Goal: Obtain resource: Download file/media

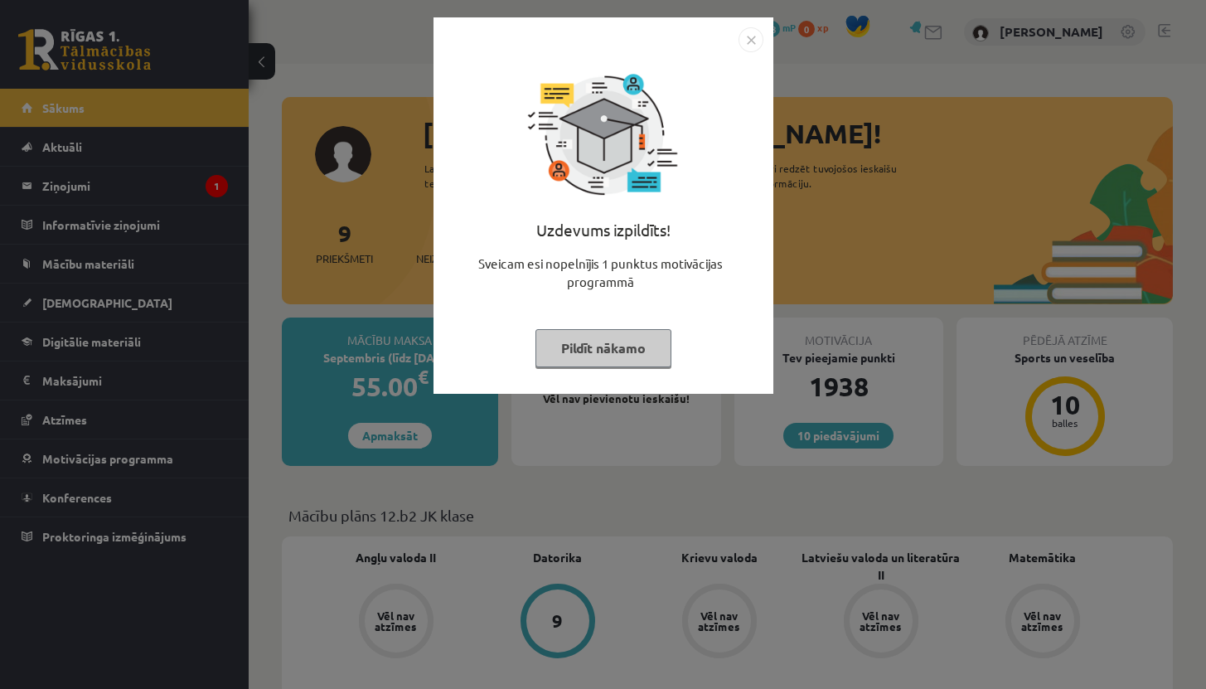
click at [608, 347] on button "Pildīt nākamo" at bounding box center [604, 348] width 136 height 38
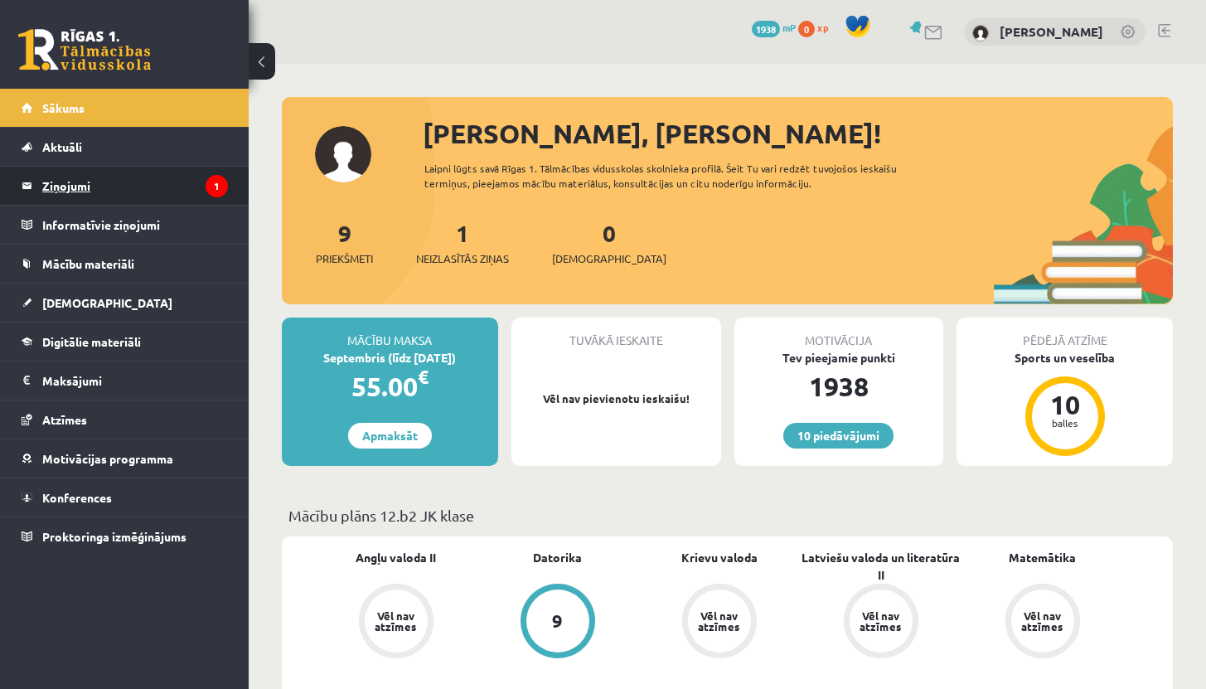
click at [92, 182] on legend "Ziņojumi 1" at bounding box center [135, 186] width 186 height 38
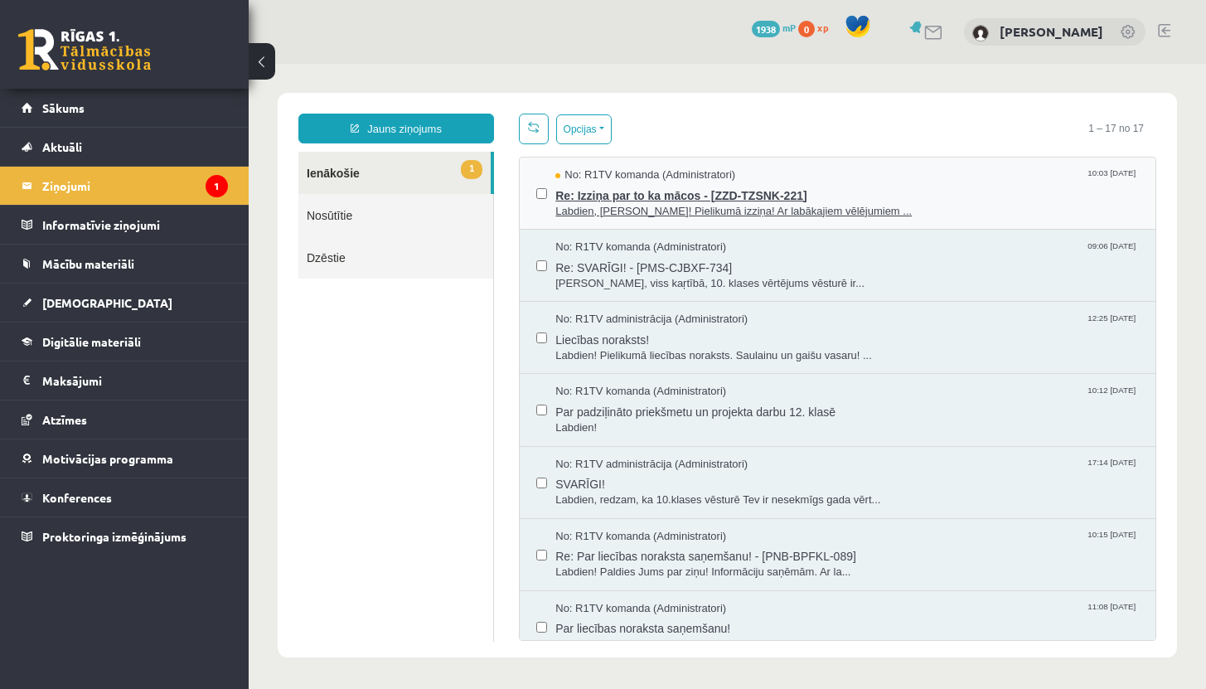
click at [683, 196] on span "Re: Izziņa par to ka mācos - [ZZD-TZSNK-221]" at bounding box center [848, 193] width 584 height 21
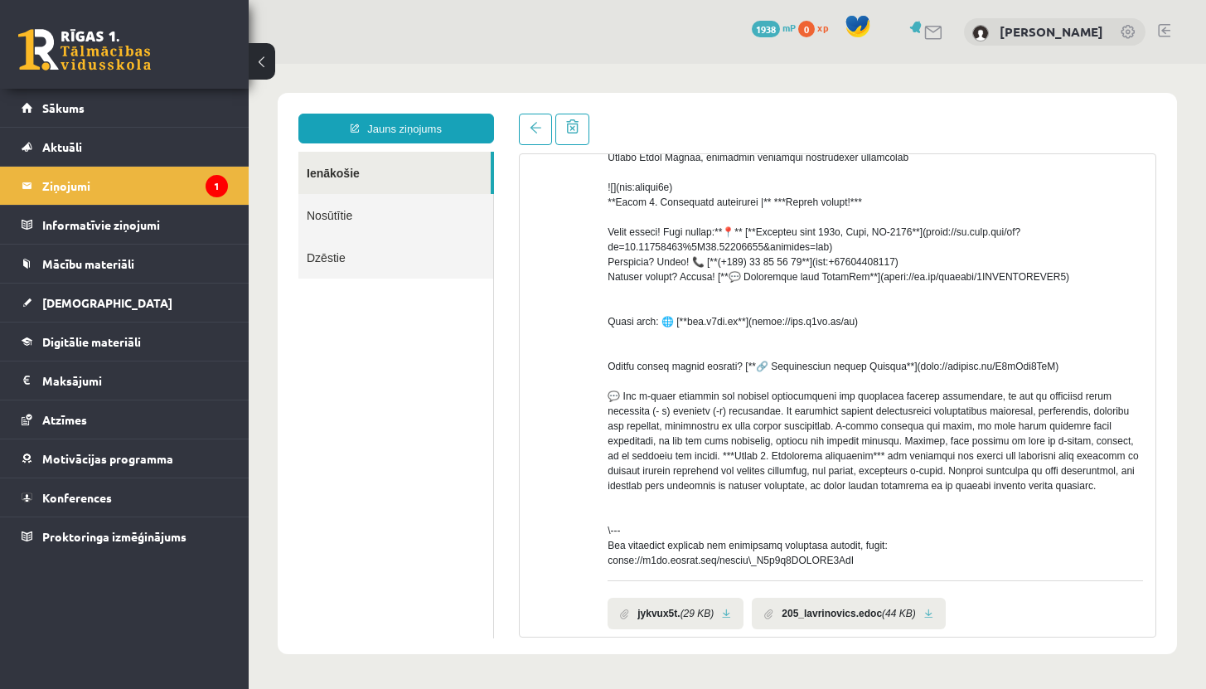
scroll to position [289, 0]
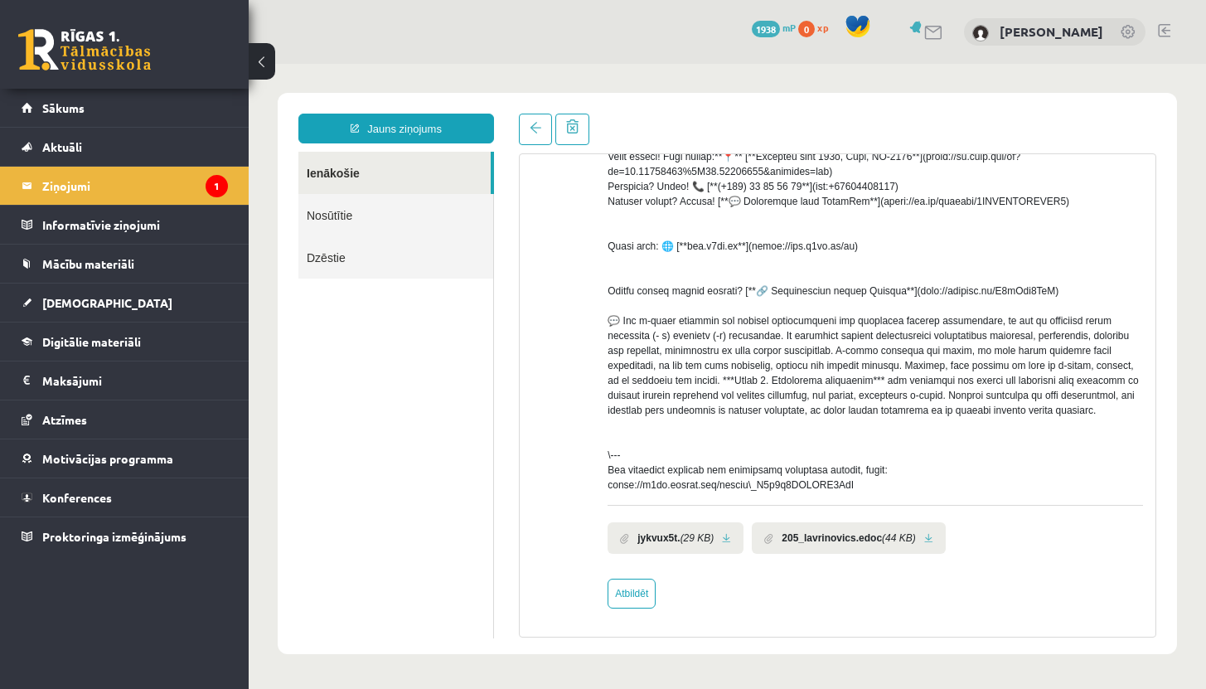
click at [731, 536] on link at bounding box center [726, 538] width 9 height 11
click at [934, 536] on link at bounding box center [929, 538] width 9 height 11
click at [64, 184] on legend "Ziņojumi 1" at bounding box center [135, 186] width 186 height 38
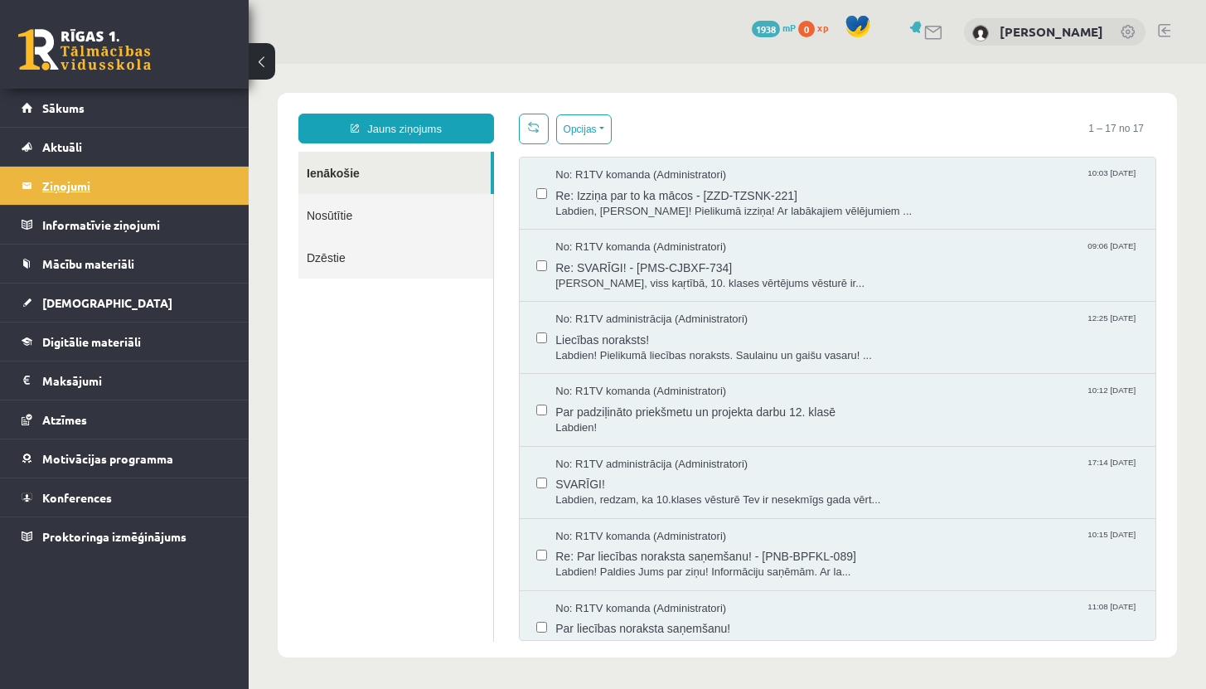
scroll to position [0, 0]
click at [62, 99] on link "Sākums" at bounding box center [125, 108] width 206 height 38
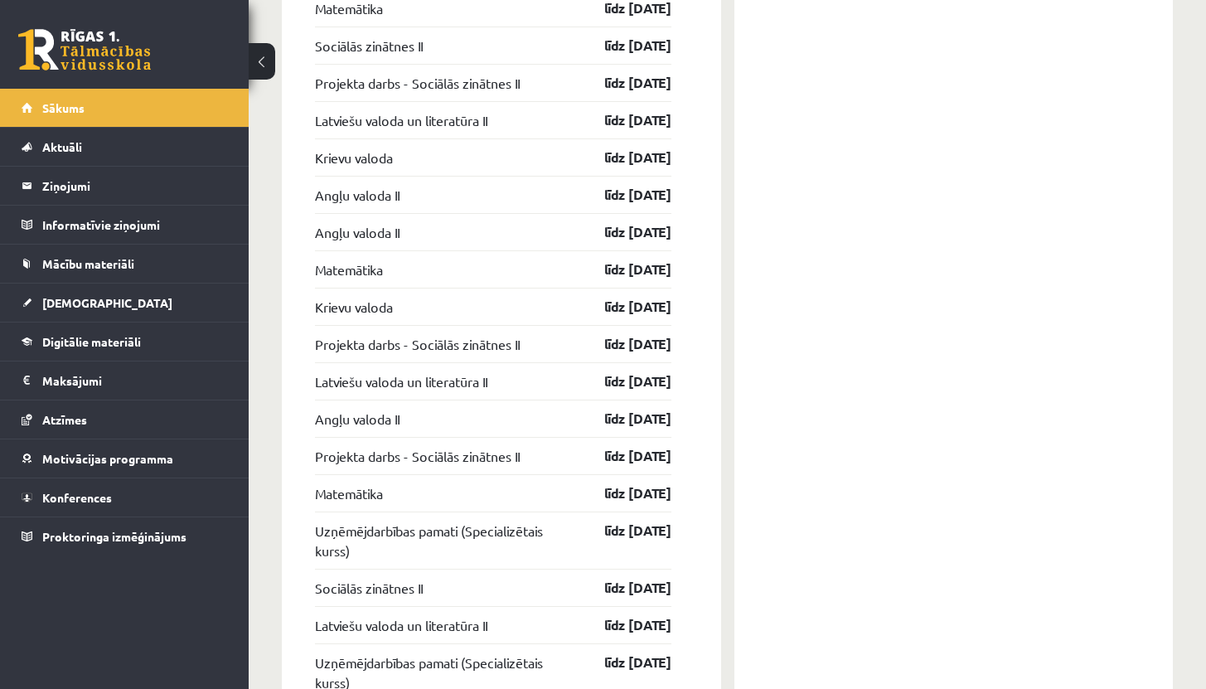
scroll to position [2114, 0]
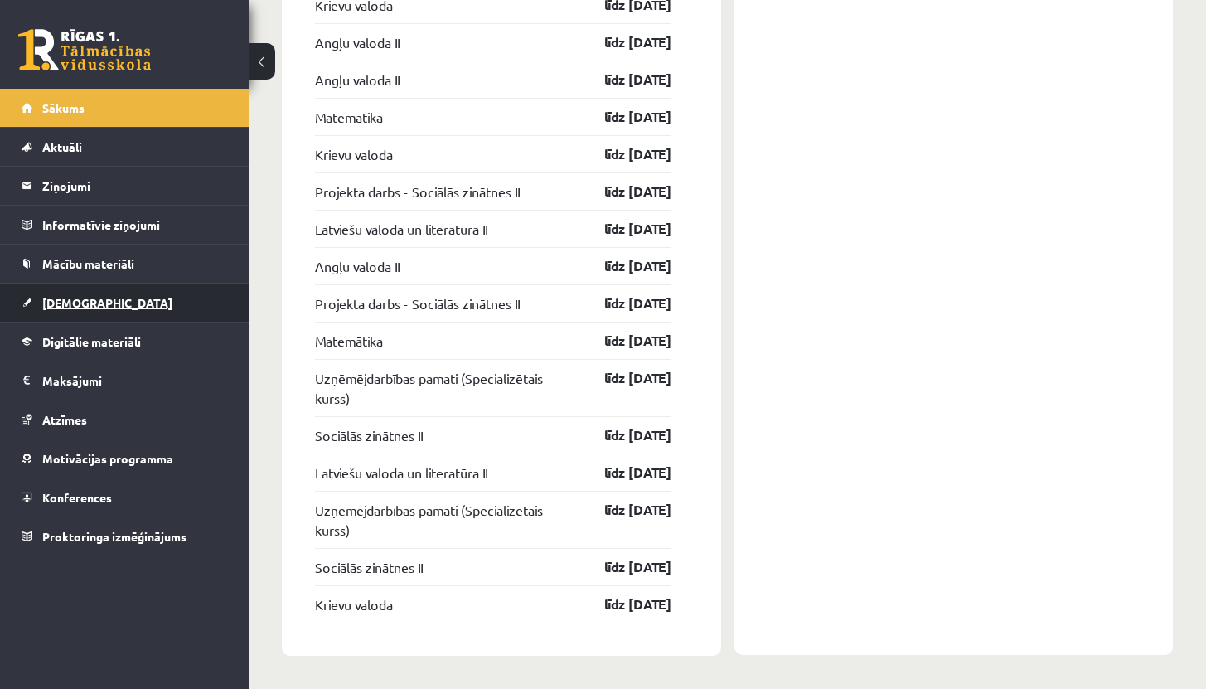
click at [72, 300] on span "[DEMOGRAPHIC_DATA]" at bounding box center [107, 302] width 130 height 15
